Goal: Task Accomplishment & Management: Use online tool/utility

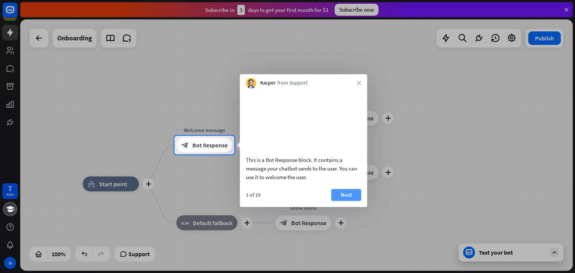
click at [347, 201] on button "Next" at bounding box center [346, 195] width 30 height 12
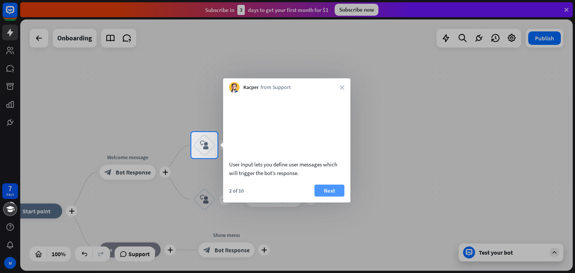
click at [327, 197] on button "Next" at bounding box center [329, 191] width 30 height 12
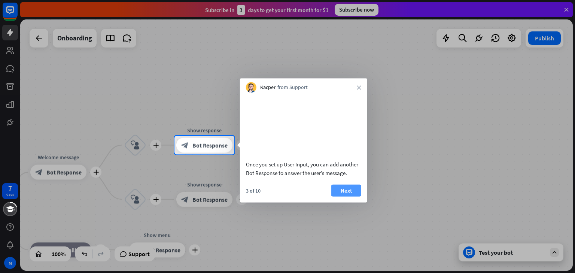
click at [346, 197] on button "Next" at bounding box center [346, 191] width 30 height 12
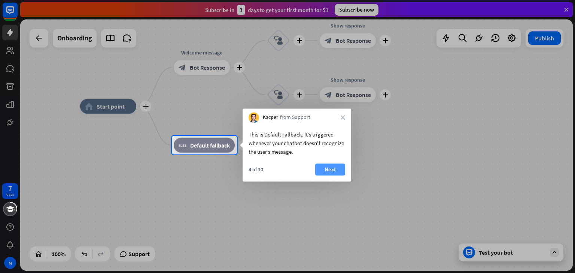
drag, startPoint x: 341, startPoint y: 163, endPoint x: 341, endPoint y: 171, distance: 7.9
click at [341, 171] on div "This is Default Fallback. It’s triggered whenever your chatbot doesn't recogniz…" at bounding box center [297, 152] width 109 height 59
click at [341, 171] on button "Next" at bounding box center [330, 170] width 30 height 12
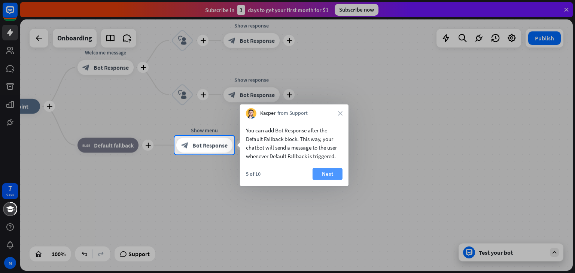
click at [341, 173] on button "Next" at bounding box center [328, 174] width 30 height 12
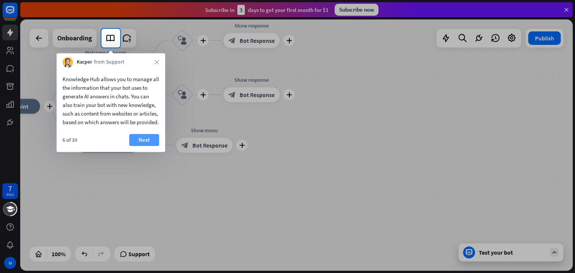
click at [145, 146] on button "Next" at bounding box center [144, 140] width 30 height 12
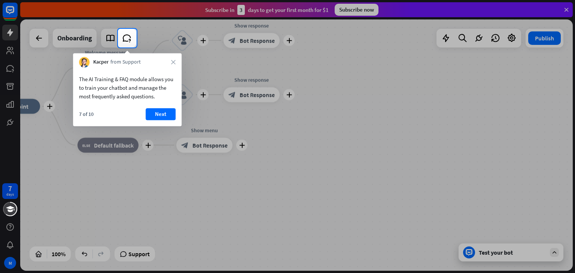
click at [157, 105] on div "The AI Training & FAQ module allows you to train your chatbot and manage the mo…" at bounding box center [127, 96] width 109 height 59
click at [162, 111] on button "Next" at bounding box center [161, 114] width 30 height 12
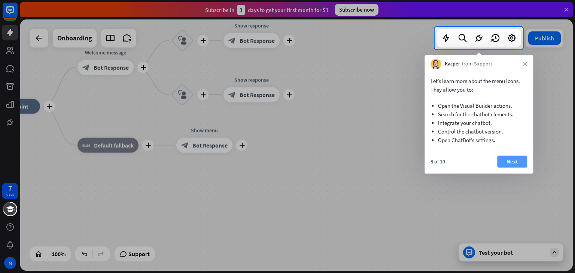
click at [520, 160] on button "Next" at bounding box center [512, 162] width 30 height 12
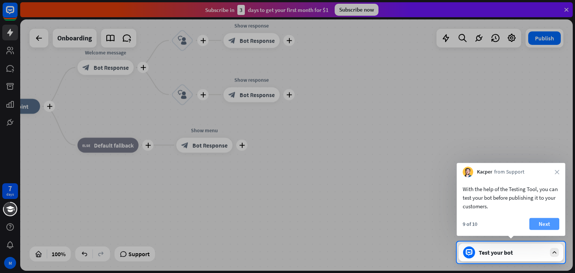
click at [550, 219] on button "Next" at bounding box center [544, 224] width 30 height 12
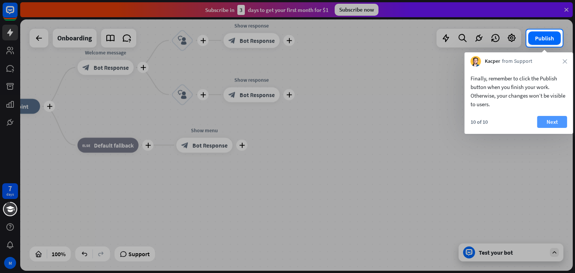
click at [549, 117] on button "Next" at bounding box center [552, 122] width 30 height 12
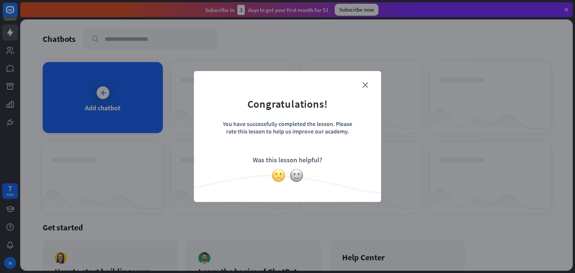
click at [280, 176] on img at bounding box center [278, 175] width 14 height 14
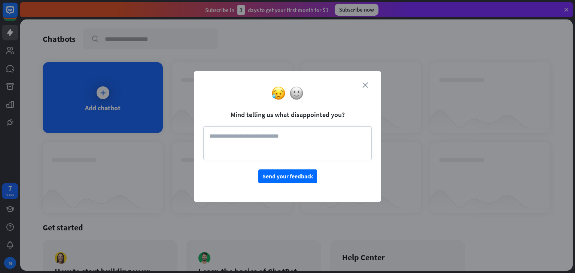
click at [367, 86] on icon "close" at bounding box center [365, 85] width 6 height 6
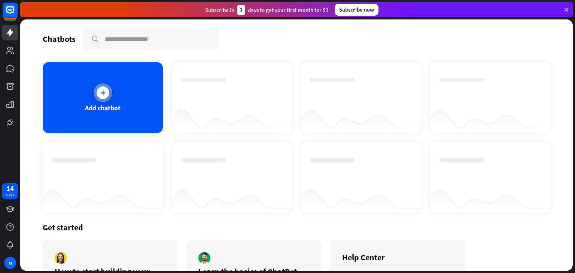
click at [105, 94] on icon at bounding box center [102, 92] width 7 height 7
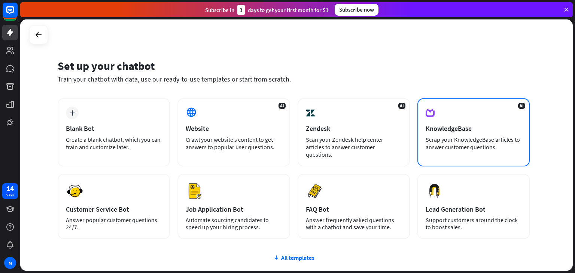
click at [459, 128] on div "KnowledgeBase" at bounding box center [474, 128] width 96 height 9
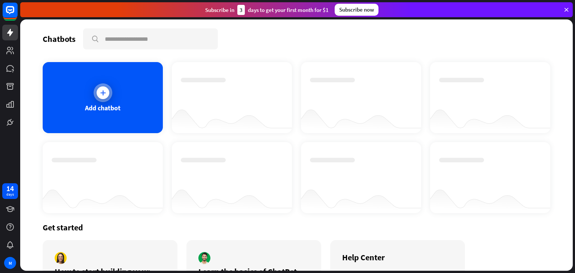
click at [101, 112] on div "Add chatbot" at bounding box center [103, 108] width 36 height 9
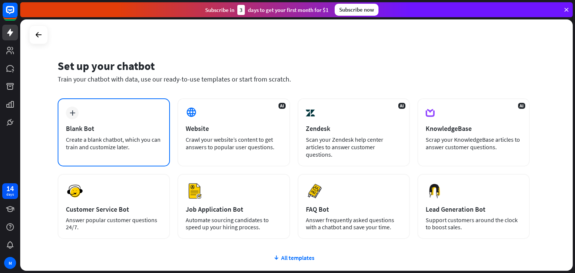
click at [120, 117] on div "plus Blank Bot Create a blank chatbot, which you can train and customize later." at bounding box center [114, 132] width 112 height 68
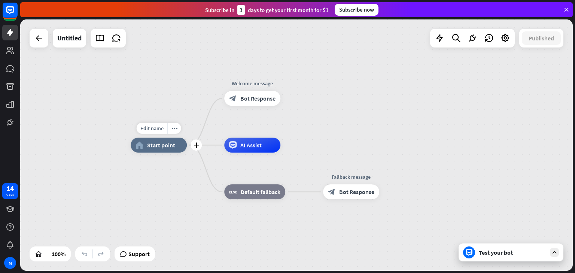
click at [144, 149] on div "home_2 Start point" at bounding box center [159, 145] width 56 height 15
click at [155, 183] on div "home_2 Start point Welcome message block_bot_response Bot Response AI Assist bl…" at bounding box center [407, 271] width 553 height 252
click at [529, 254] on div "Test your bot" at bounding box center [512, 252] width 67 height 7
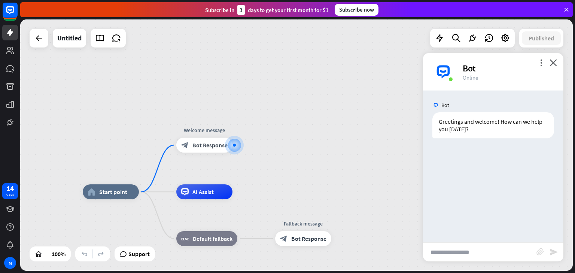
click at [482, 253] on input "text" at bounding box center [479, 252] width 113 height 19
type input "*"
type input "**********"
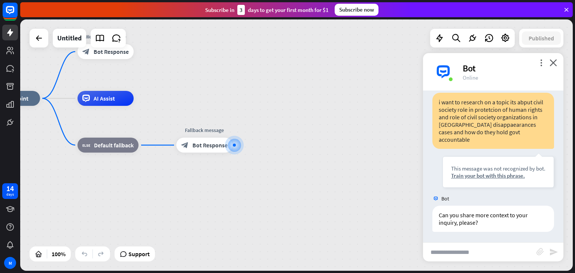
scroll to position [64, 0]
click at [495, 177] on div "Train your bot with this phrase." at bounding box center [498, 174] width 94 height 7
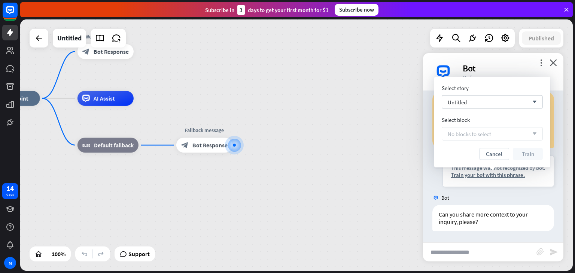
click at [308, 177] on div "home_2 Start point Welcome message block_bot_response Bot Response AI Assist bl…" at bounding box center [260, 224] width 553 height 252
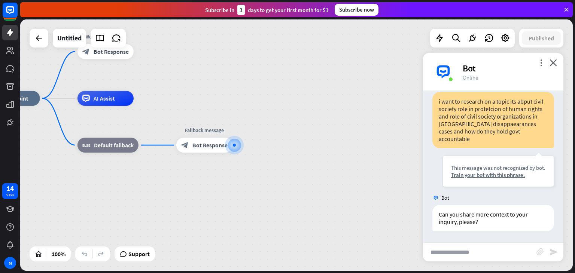
click at [499, 248] on input "text" at bounding box center [479, 252] width 113 height 19
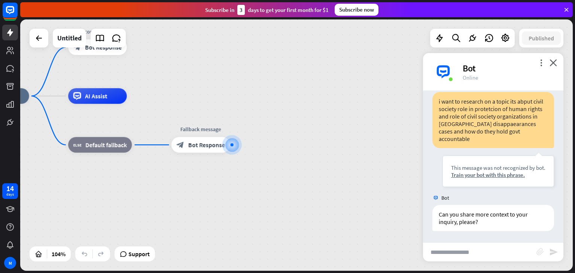
click at [541, 253] on icon "block_attachment" at bounding box center [540, 251] width 7 height 7
click at [499, 249] on div "Document" at bounding box center [499, 250] width 64 height 13
click at [542, 254] on icon "block_attachment" at bounding box center [540, 251] width 7 height 7
click at [483, 251] on div "Document" at bounding box center [499, 250] width 64 height 13
click at [470, 248] on input "text" at bounding box center [479, 252] width 113 height 19
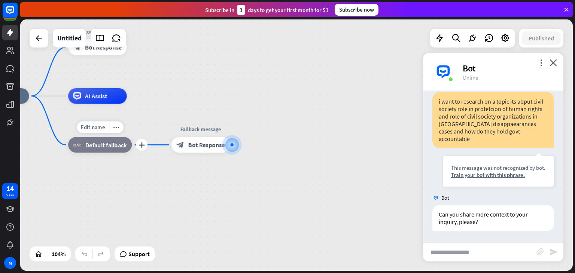
click at [94, 148] on span "Default fallback" at bounding box center [106, 145] width 42 height 8
click at [220, 198] on div "home_2 Start point Welcome message block_bot_response Bot Response AI Assist bl…" at bounding box center [258, 227] width 577 height 263
click at [460, 256] on input "text" at bounding box center [479, 252] width 113 height 19
